Goal: Task Accomplishment & Management: Complete application form

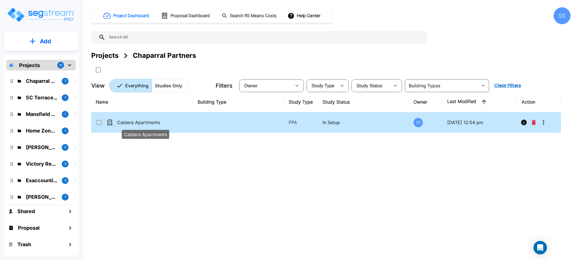
click at [146, 123] on p "Caldera Apartments" at bounding box center [145, 122] width 57 height 7
checkbox input "true"
click at [146, 123] on p "Caldera Apartments" at bounding box center [145, 122] width 57 height 7
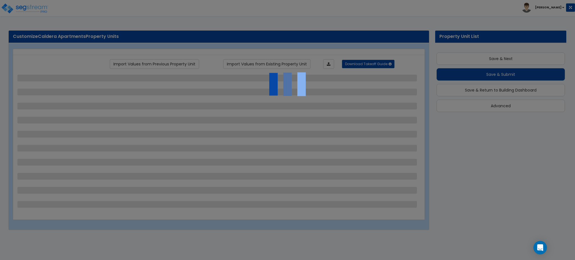
scroll to position [1, 0]
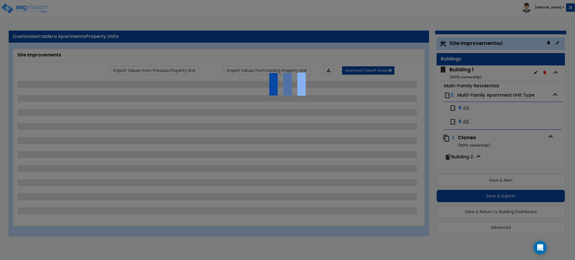
select select "2"
select select "1"
select select "2"
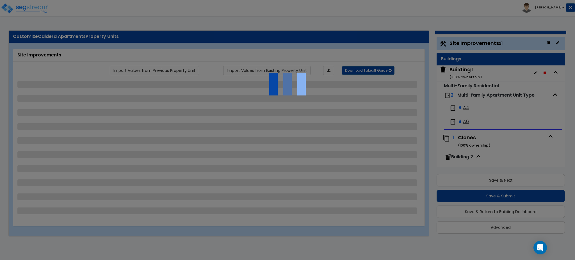
select select "1"
select select "6"
select select "2"
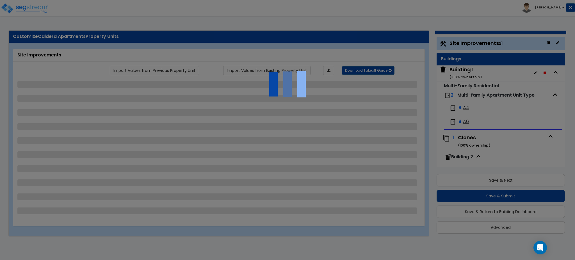
select select "3"
select select "1"
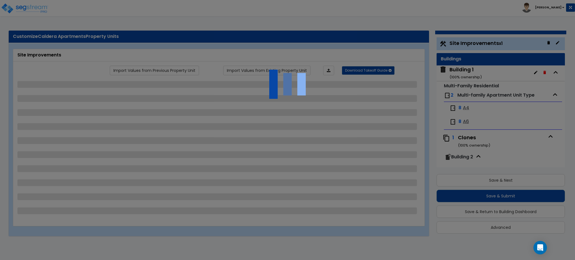
select select "2"
select select "1"
select select "2"
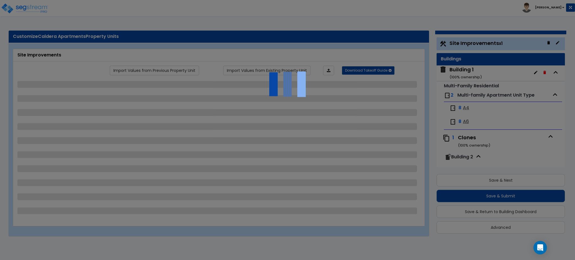
select select "2"
select select "1"
select select "2"
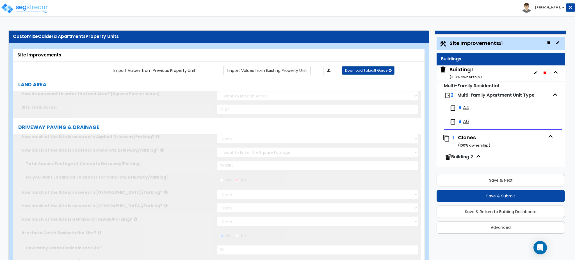
scroll to position [0, 0]
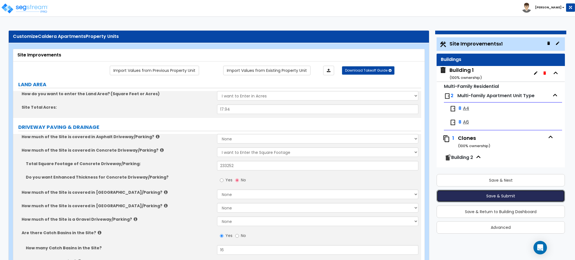
click at [455, 194] on button "Save & Submit" at bounding box center [501, 196] width 128 height 12
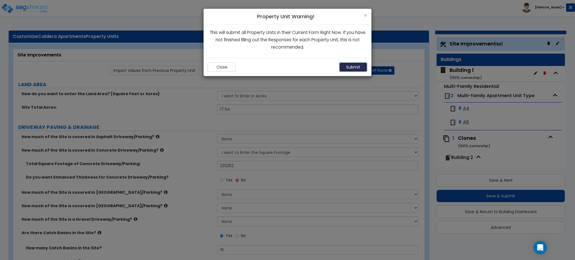
click at [357, 66] on button "Submit" at bounding box center [353, 67] width 28 height 10
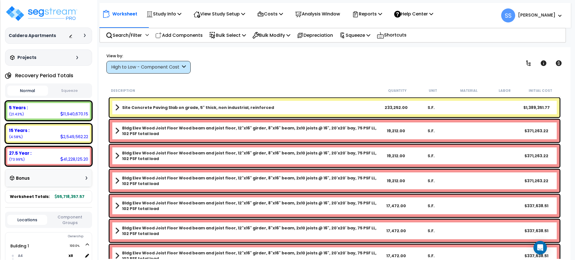
click at [74, 88] on button "Squeeze" at bounding box center [69, 91] width 41 height 10
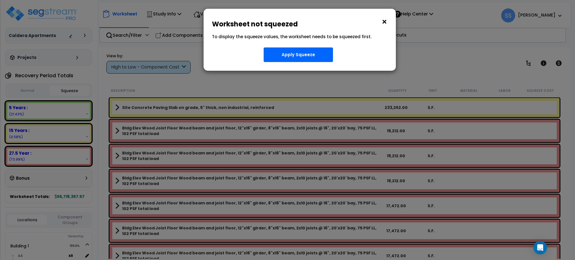
click at [387, 23] on button "×" at bounding box center [384, 21] width 6 height 9
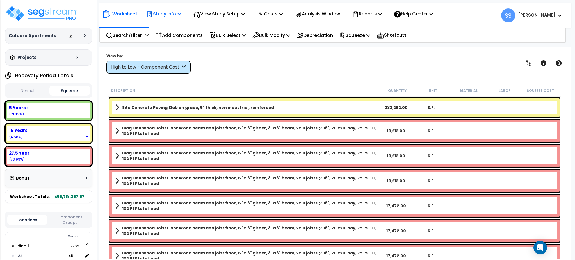
click at [169, 15] on p "Study Info" at bounding box center [163, 14] width 35 height 8
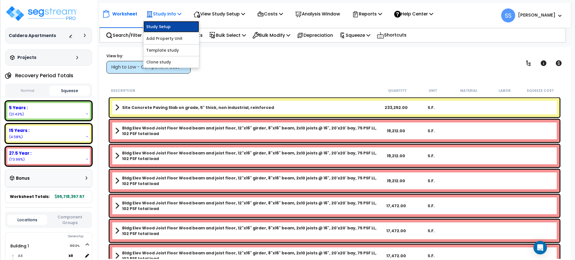
click at [172, 24] on link "Study Setup" at bounding box center [171, 26] width 56 height 11
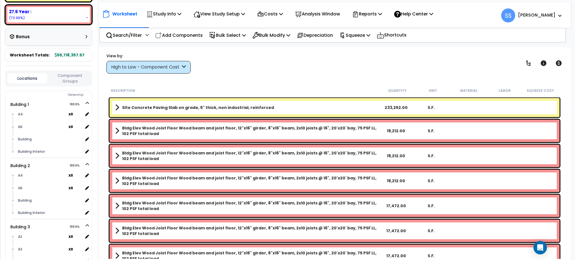
scroll to position [150, 0]
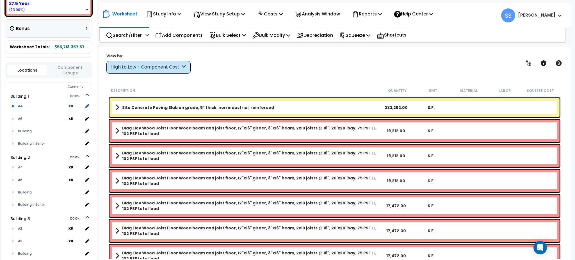
click at [83, 104] on span "x 8" at bounding box center [76, 105] width 15 height 7
click at [12, 95] on icon at bounding box center [14, 95] width 5 height 5
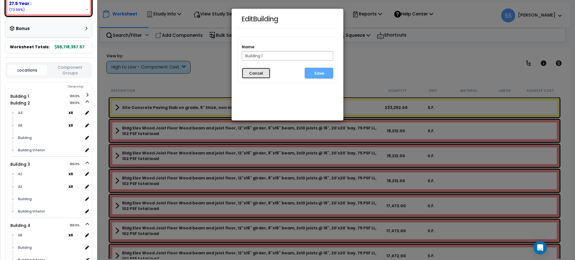
click at [252, 76] on button "Cancel" at bounding box center [256, 73] width 29 height 11
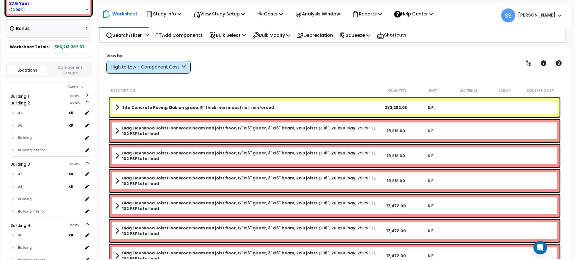
click at [69, 70] on button "Component Groups" at bounding box center [70, 70] width 40 height 12
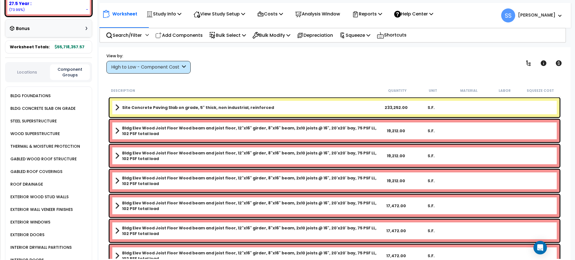
click at [36, 69] on button "Locations" at bounding box center [27, 72] width 40 height 6
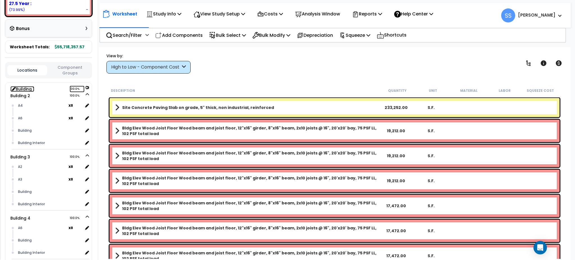
click at [87, 86] on icon at bounding box center [87, 87] width 4 height 3
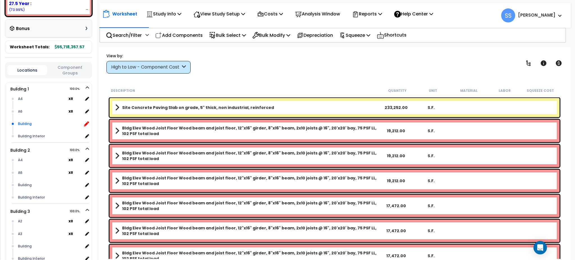
click at [86, 121] on icon at bounding box center [86, 123] width 5 height 5
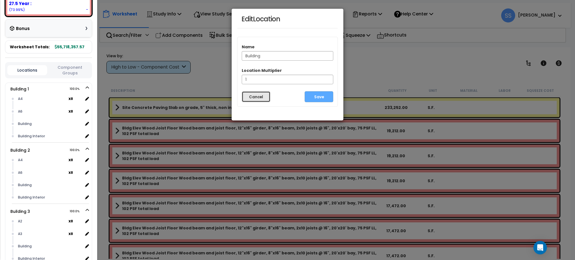
click at [250, 93] on button "Cancel" at bounding box center [256, 96] width 29 height 11
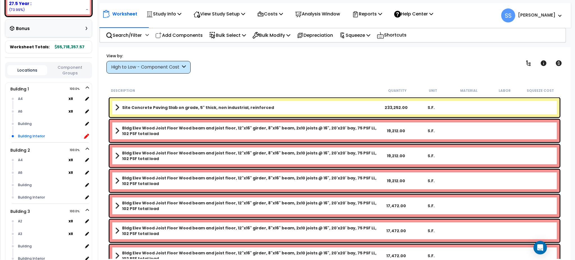
click at [85, 134] on icon at bounding box center [86, 136] width 5 height 5
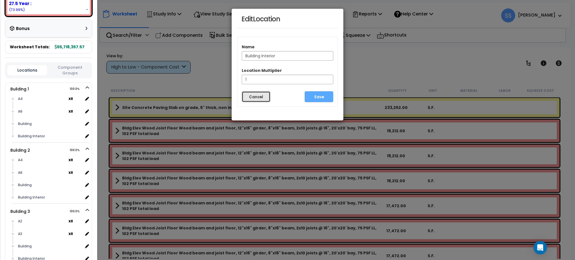
drag, startPoint x: 264, startPoint y: 100, endPoint x: 195, endPoint y: 101, distance: 69.1
click at [263, 100] on button "Cancel" at bounding box center [256, 96] width 29 height 11
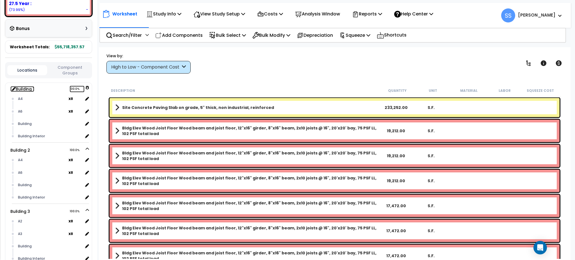
click at [76, 86] on span "100.0%" at bounding box center [77, 89] width 15 height 7
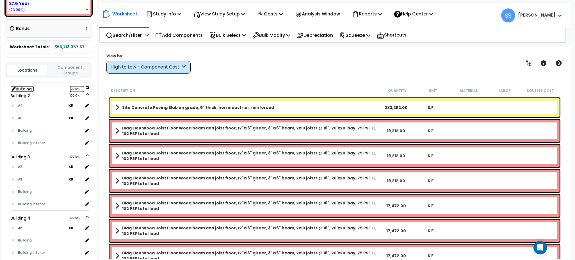
click at [11, 88] on link "Building 1 100.0%" at bounding box center [22, 89] width 24 height 6
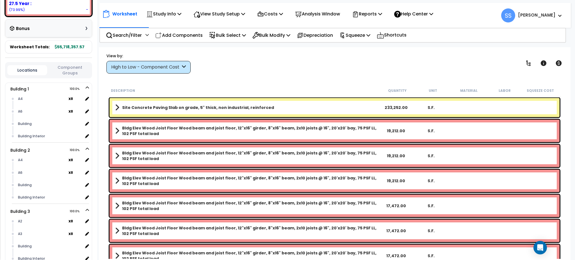
click at [64, 76] on div "Locations Component Groups" at bounding box center [48, 70] width 87 height 16
click at [70, 71] on button "Component Groups" at bounding box center [70, 70] width 40 height 12
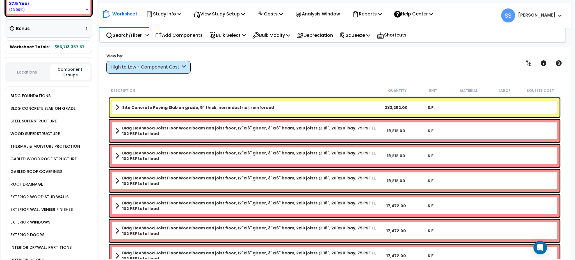
click at [44, 93] on div "BLDG FOUNDATIONS" at bounding box center [30, 95] width 42 height 7
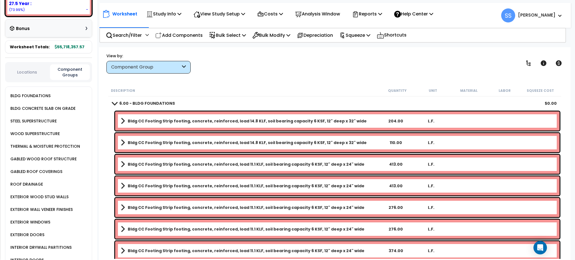
click at [39, 107] on div "BLDG CONCRETE SLAB ON GRADE" at bounding box center [42, 108] width 67 height 7
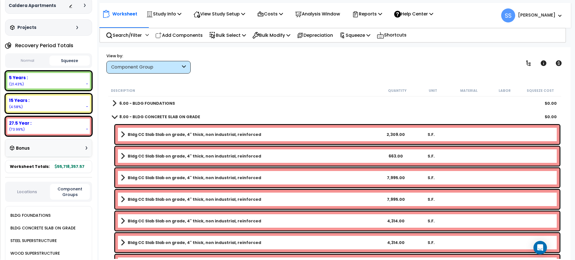
scroll to position [0, 0]
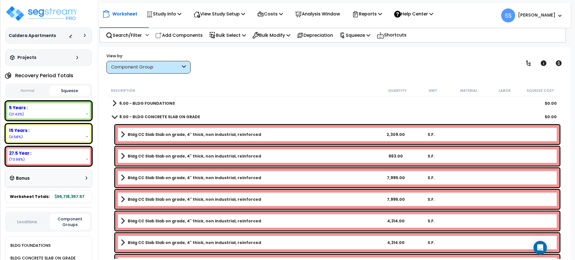
click at [62, 89] on button "Squeeze" at bounding box center [69, 91] width 41 height 10
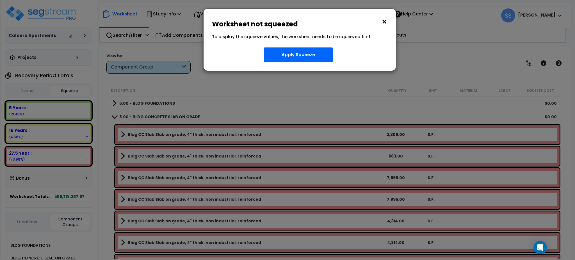
click at [387, 20] on button "×" at bounding box center [384, 21] width 6 height 9
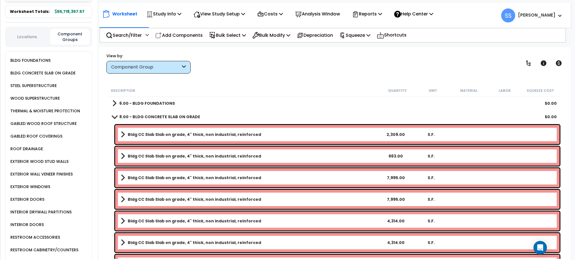
scroll to position [187, 0]
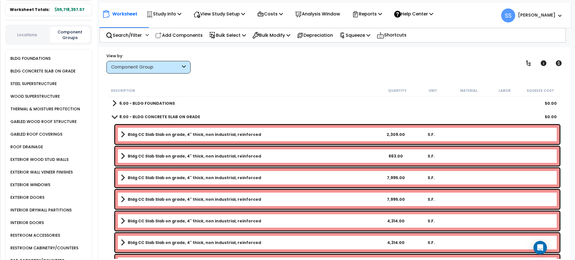
click at [29, 27] on div "Locations Component Groups" at bounding box center [48, 35] width 87 height 20
click at [29, 32] on button "Locations" at bounding box center [27, 35] width 40 height 6
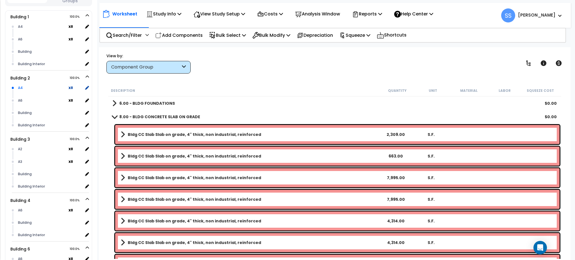
scroll to position [262, 0]
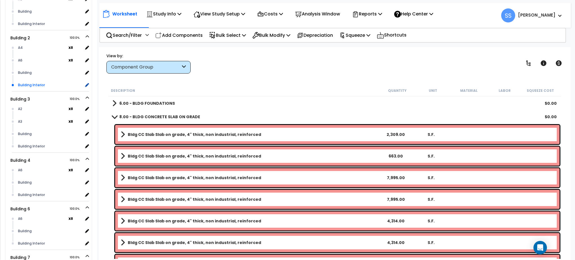
click at [26, 83] on div "Building Interior" at bounding box center [50, 85] width 66 height 7
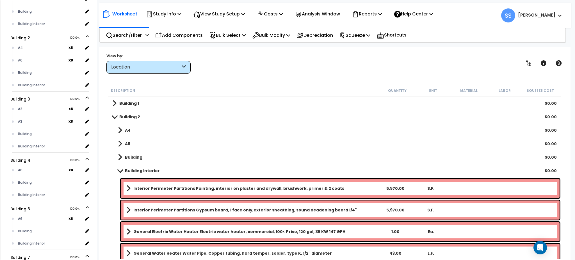
click at [127, 187] on span at bounding box center [128, 188] width 4 height 8
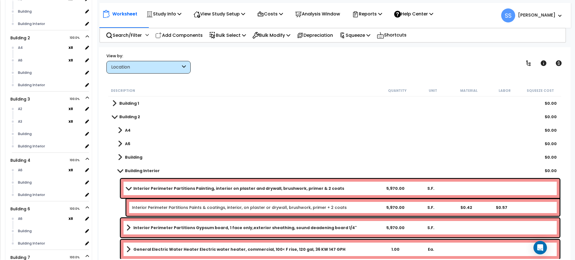
click at [127, 180] on div "Interior Perimeter Partitions Painting, interior on plaster and drywall, brushw…" at bounding box center [340, 188] width 439 height 19
click at [127, 186] on span at bounding box center [129, 188] width 8 height 4
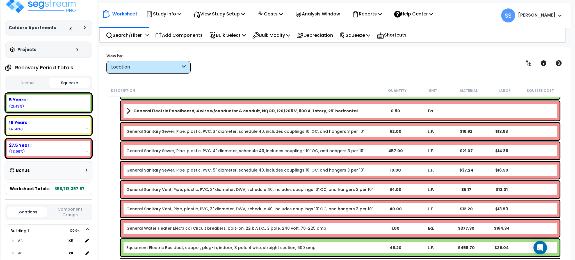
scroll to position [0, 0]
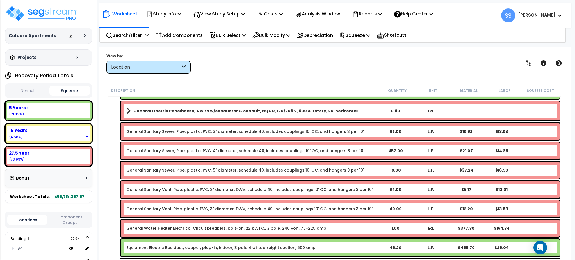
click at [34, 111] on div "5 Years : - (21.43%)" at bounding box center [48, 110] width 83 height 15
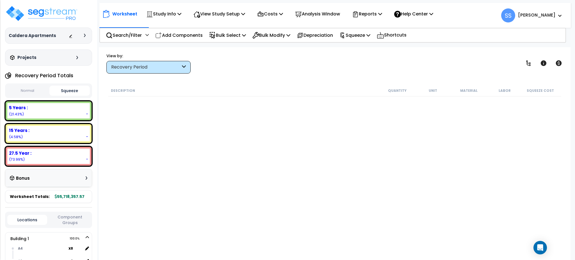
scroll to position [2283, 0]
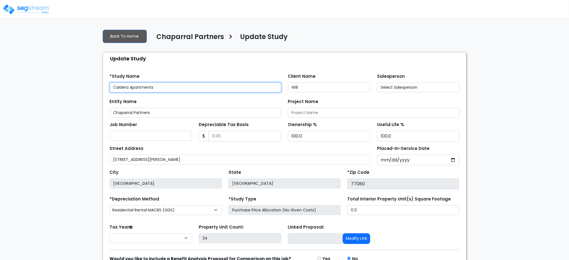
select select "2025"
